Goal: Task Accomplishment & Management: Complete application form

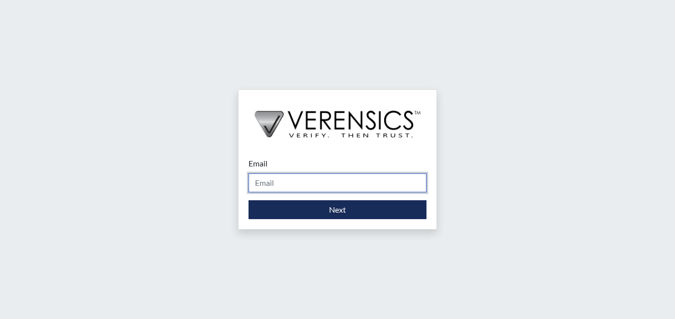
click at [280, 186] on input "Email" at bounding box center [338, 182] width 178 height 19
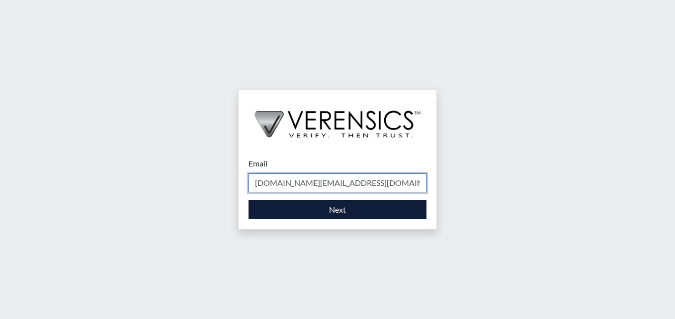
type input "[DOMAIN_NAME][EMAIL_ADDRESS][DOMAIN_NAME]"
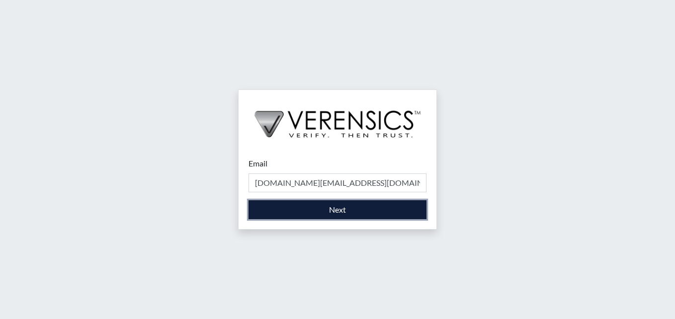
click at [343, 207] on button "Next" at bounding box center [338, 209] width 178 height 19
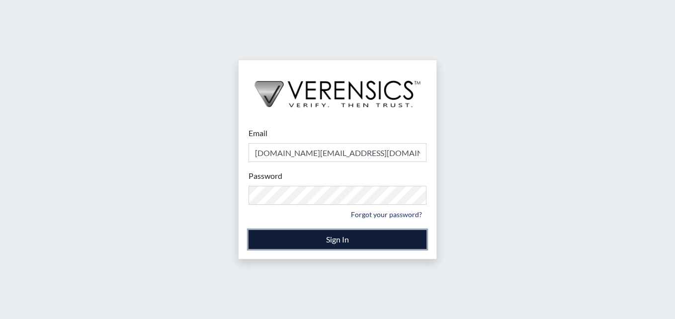
click at [344, 243] on button "Sign In" at bounding box center [338, 239] width 178 height 19
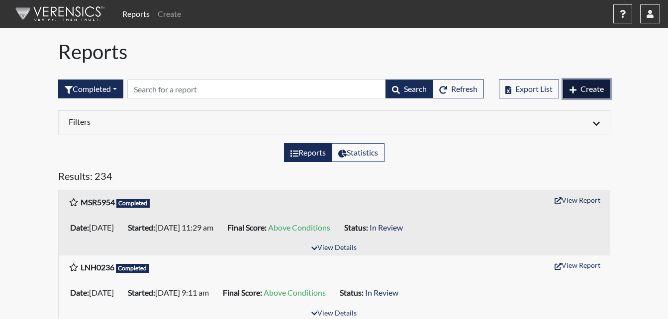
click at [570, 88] on icon "button" at bounding box center [572, 90] width 7 height 8
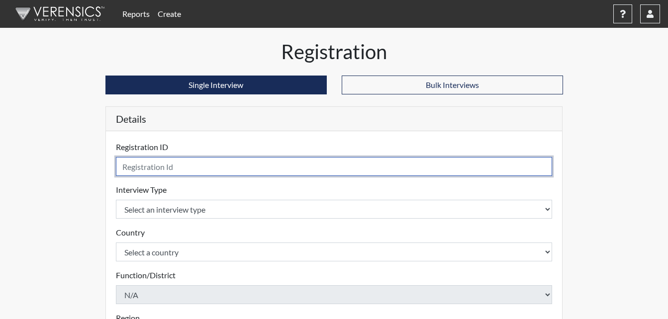
click at [183, 169] on input "text" at bounding box center [334, 166] width 436 height 19
type input "ANB1441"
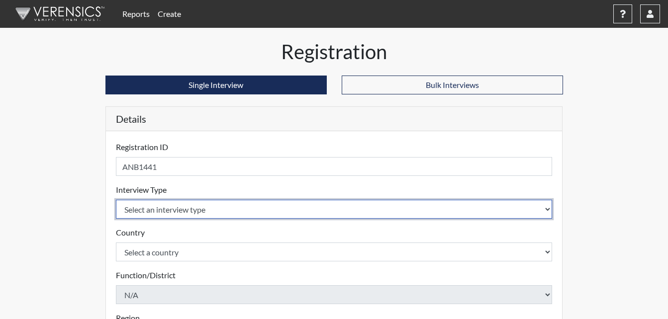
click at [549, 210] on select "Select an interview type Corrections Pre-Employment" at bounding box center [334, 209] width 436 height 19
select select "ff733e93-e1bf-11ea-9c9f-0eff0cf7eb8f"
click at [116, 200] on select "Select an interview type Corrections Pre-Employment" at bounding box center [334, 209] width 436 height 19
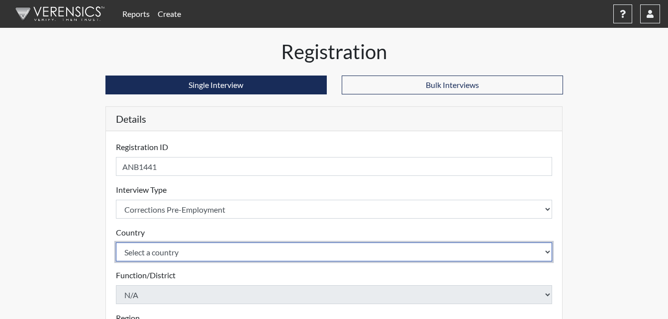
click at [547, 251] on select "Select a country [GEOGRAPHIC_DATA] [GEOGRAPHIC_DATA]" at bounding box center [334, 252] width 436 height 19
select select "united-states-of-[GEOGRAPHIC_DATA]"
click at [116, 243] on select "Select a country [GEOGRAPHIC_DATA] [GEOGRAPHIC_DATA]" at bounding box center [334, 252] width 436 height 19
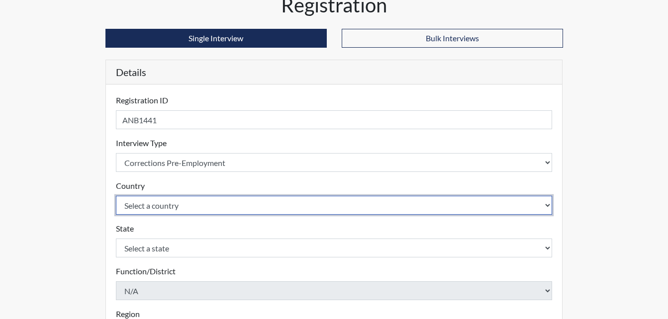
scroll to position [149, 0]
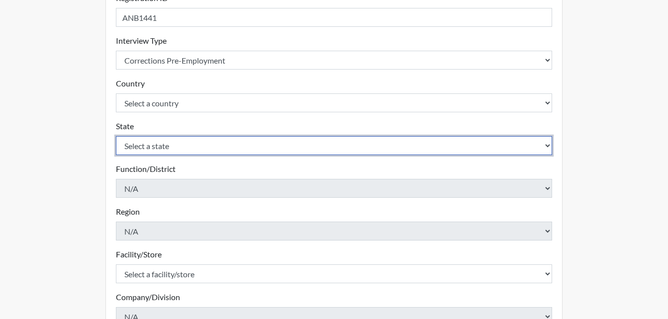
click at [549, 145] on select "Select a state [US_STATE] [US_STATE] [US_STATE] [US_STATE] [US_STATE] [US_STATE…" at bounding box center [334, 145] width 436 height 19
select select "GA"
click at [116, 136] on select "Select a state [US_STATE] [US_STATE] [US_STATE] [US_STATE] [US_STATE] [US_STATE…" at bounding box center [334, 145] width 436 height 19
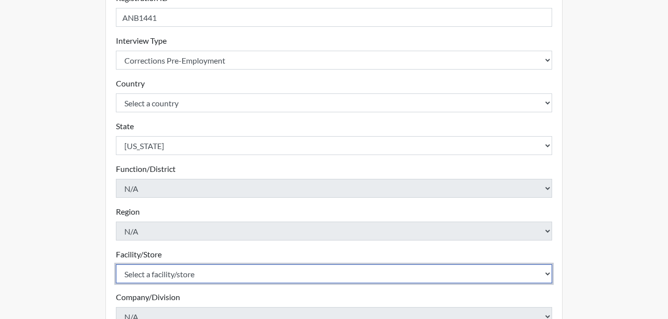
click at [548, 275] on select "Select a facility/store [PERSON_NAME] PDC Pulaski SP" at bounding box center [334, 273] width 436 height 19
select select "07d467a1-a762-4c04-a0fd-01b52b78d04c"
click at [116, 264] on select "Select a facility/store [PERSON_NAME] PDC Pulaski SP" at bounding box center [334, 273] width 436 height 19
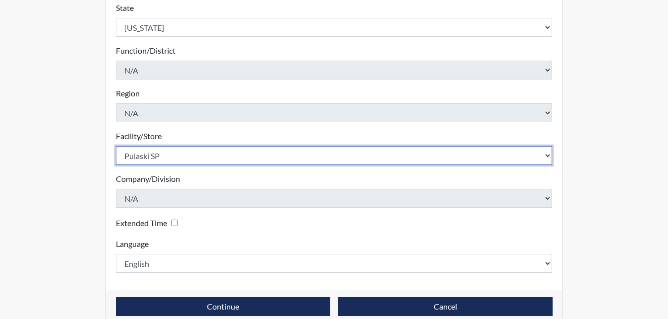
scroll to position [283, 0]
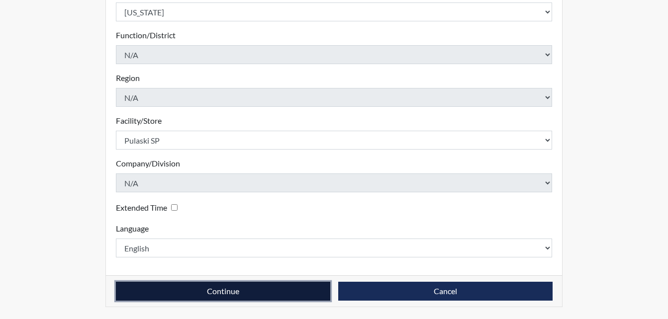
click at [245, 291] on button "Continue" at bounding box center [223, 291] width 214 height 19
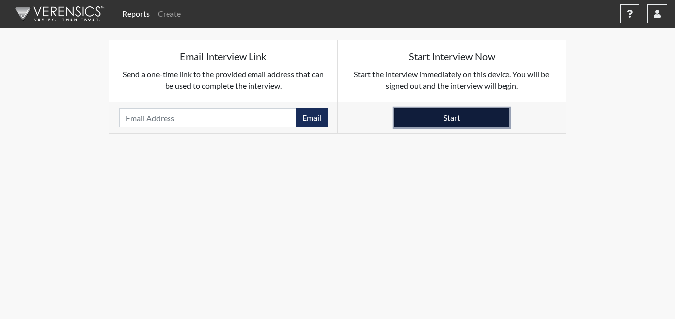
click at [465, 116] on button "Start" at bounding box center [451, 117] width 115 height 19
